Goal: Information Seeking & Learning: Learn about a topic

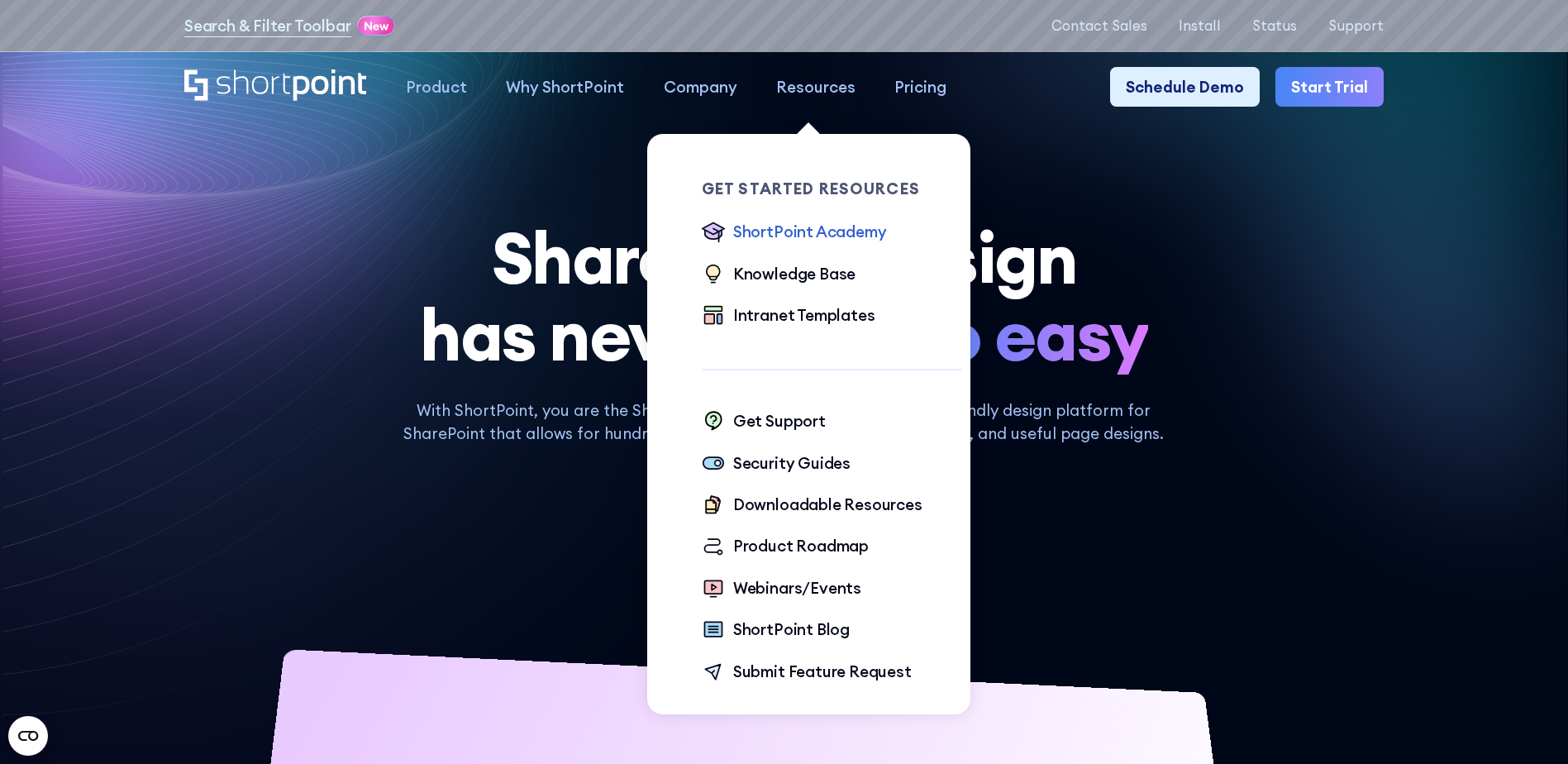
click at [854, 222] on div "ShortPoint Academy" at bounding box center [810, 232] width 154 height 23
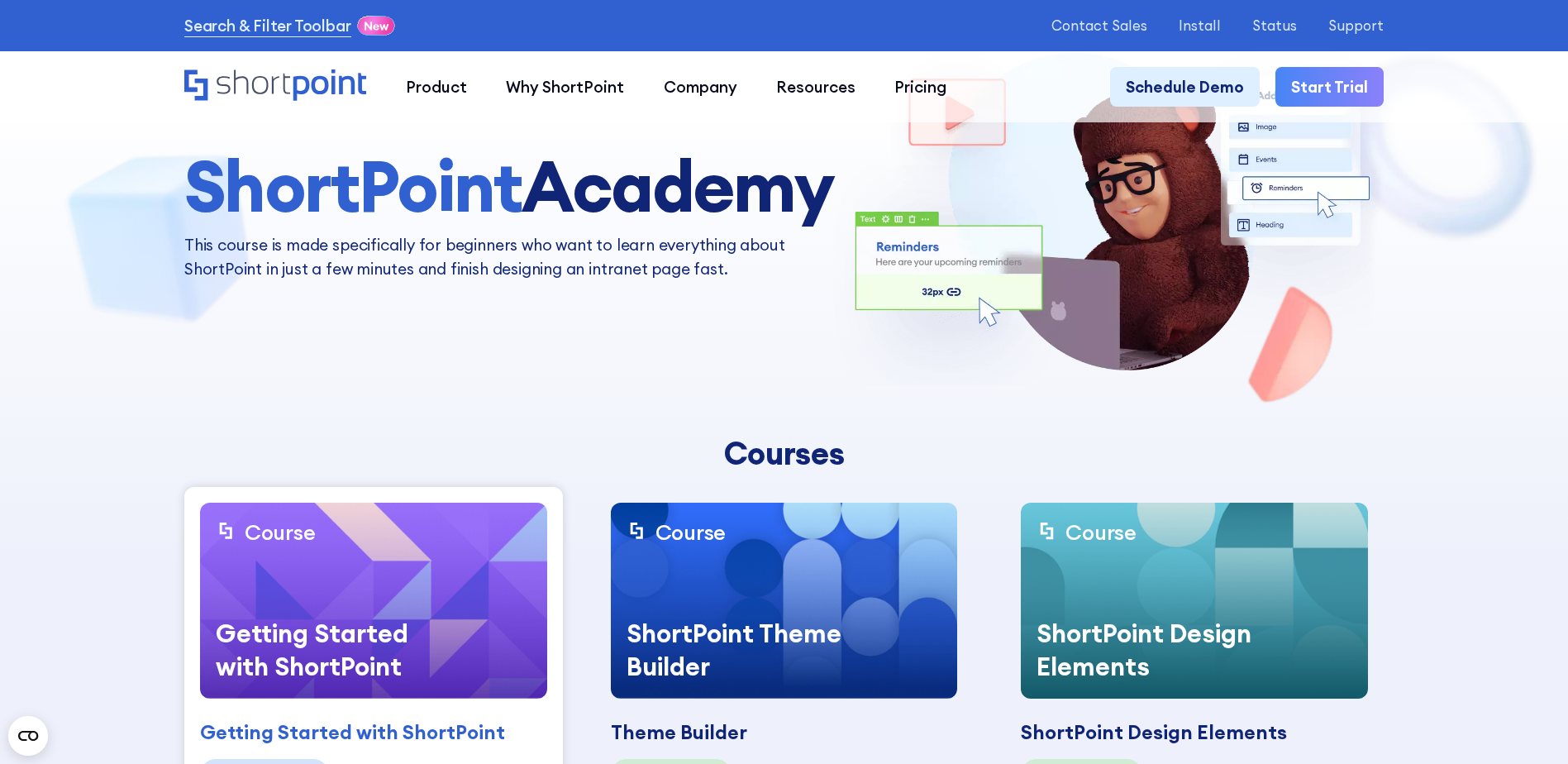
scroll to position [413, 0]
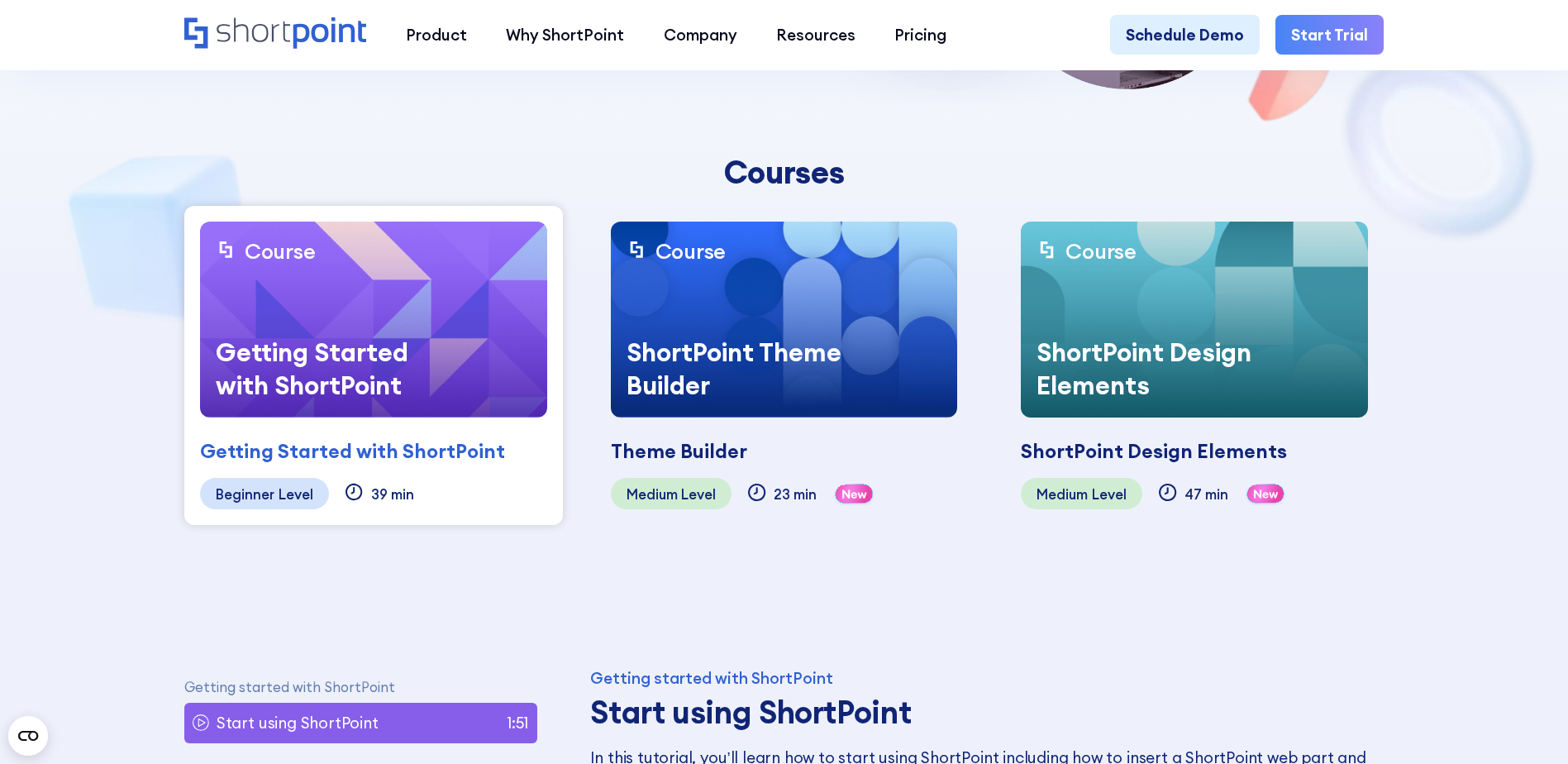
click at [399, 285] on img at bounding box center [373, 319] width 347 height 196
click at [286, 492] on div "Level" at bounding box center [296, 493] width 35 height 15
click at [472, 333] on img at bounding box center [373, 319] width 347 height 196
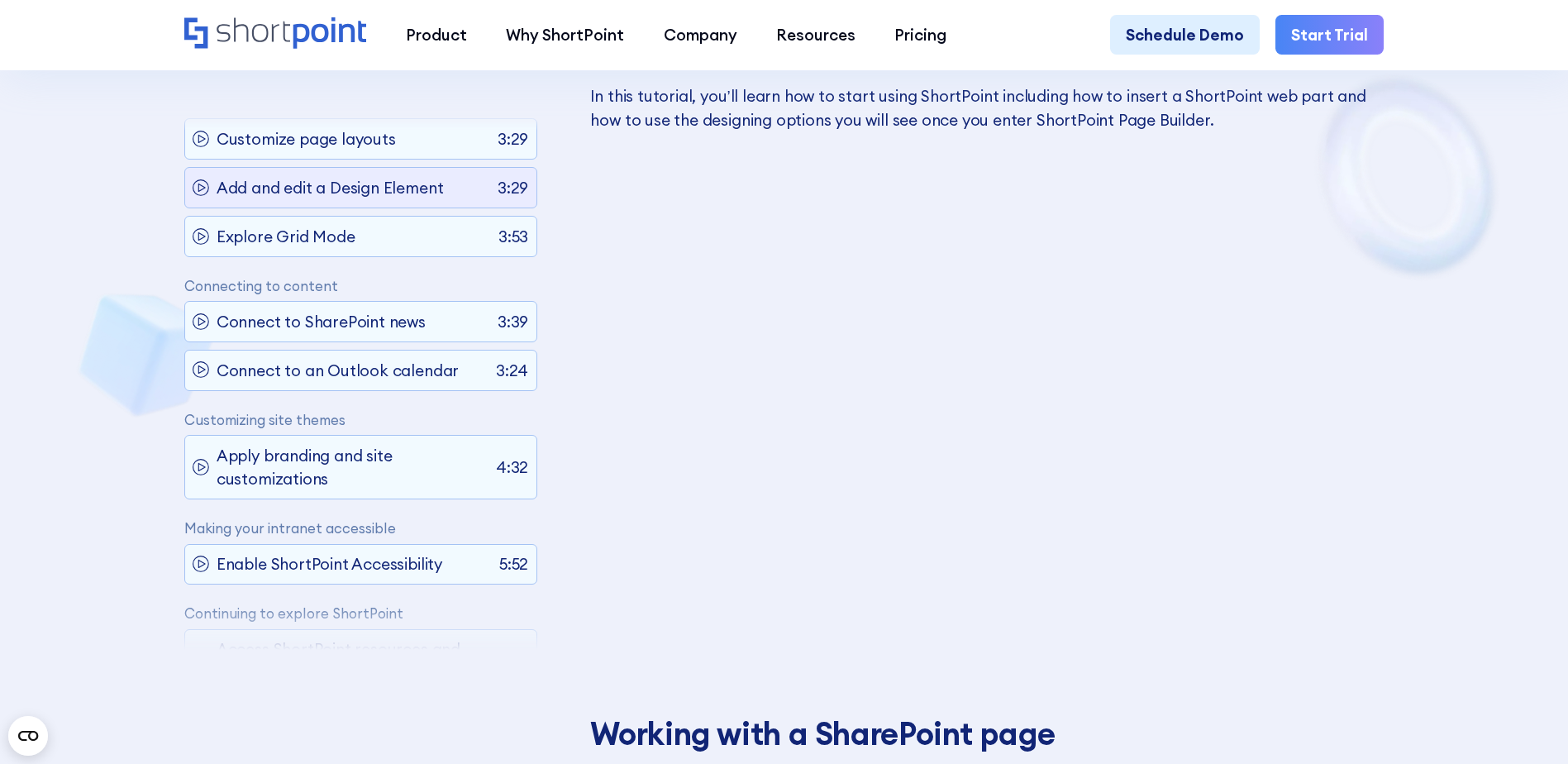
scroll to position [173, 0]
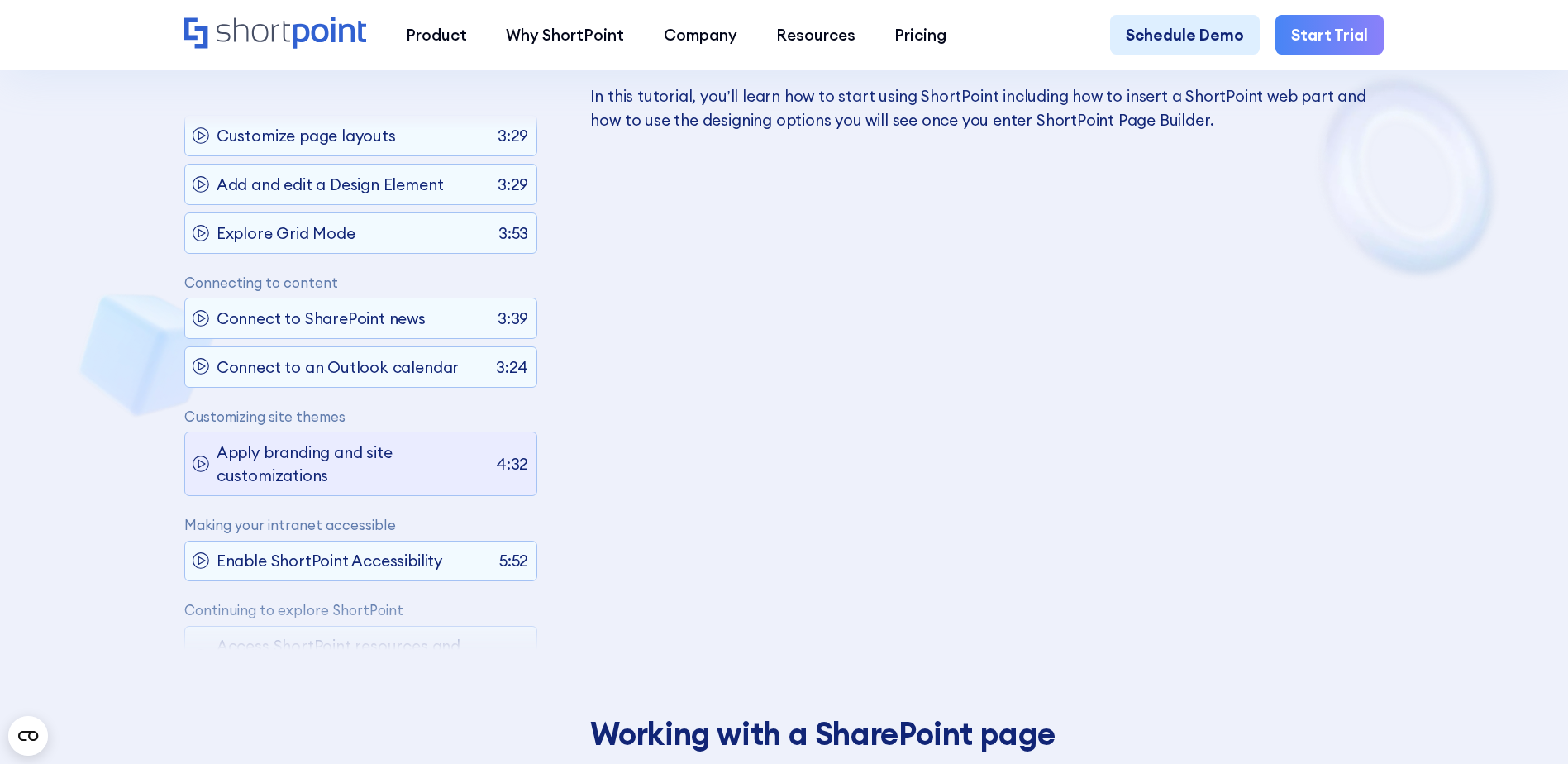
click at [344, 454] on p "Apply branding and site customizations" at bounding box center [353, 464] width 272 height 47
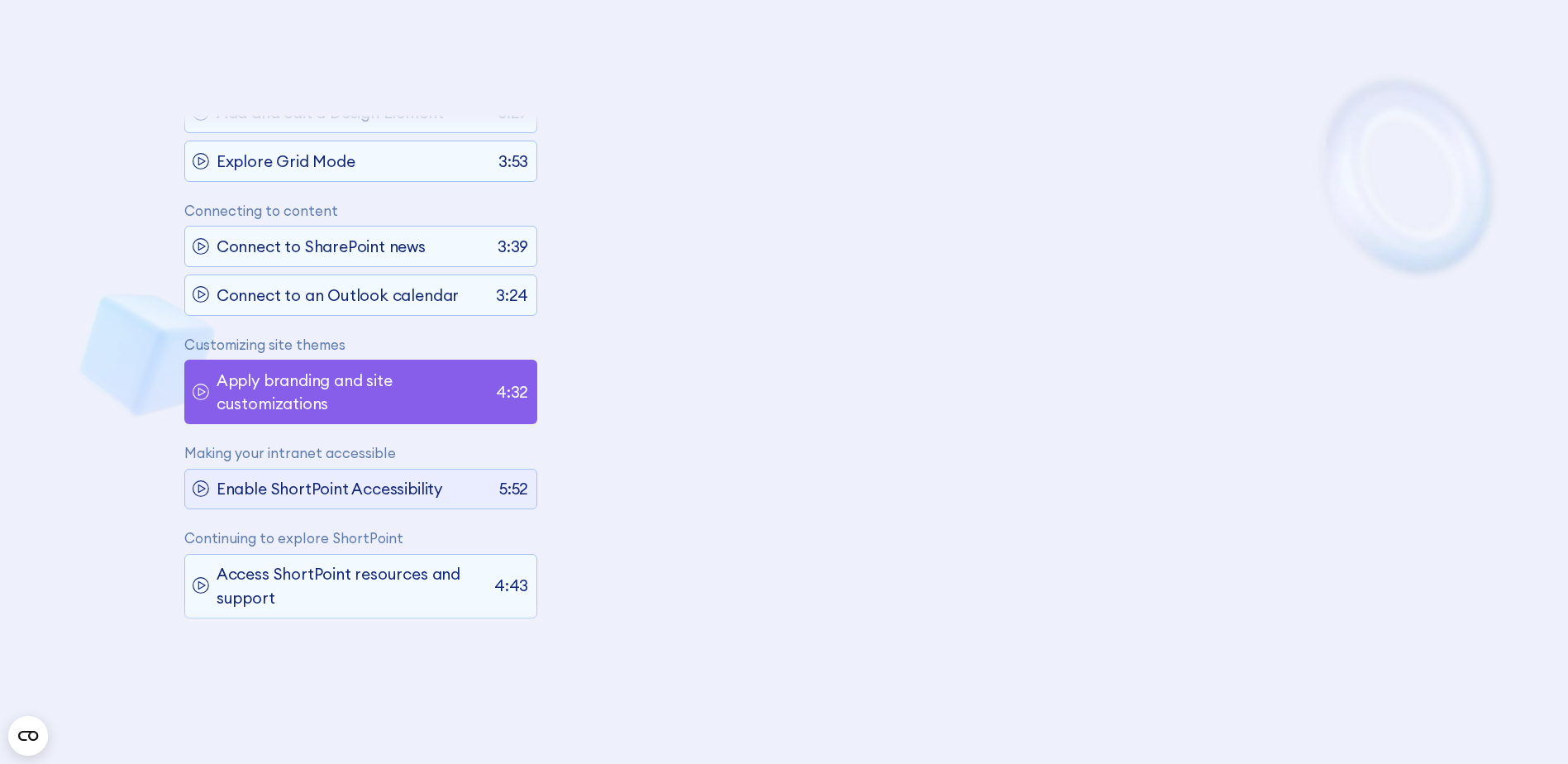
scroll to position [263, 0]
